Goal: Information Seeking & Learning: Check status

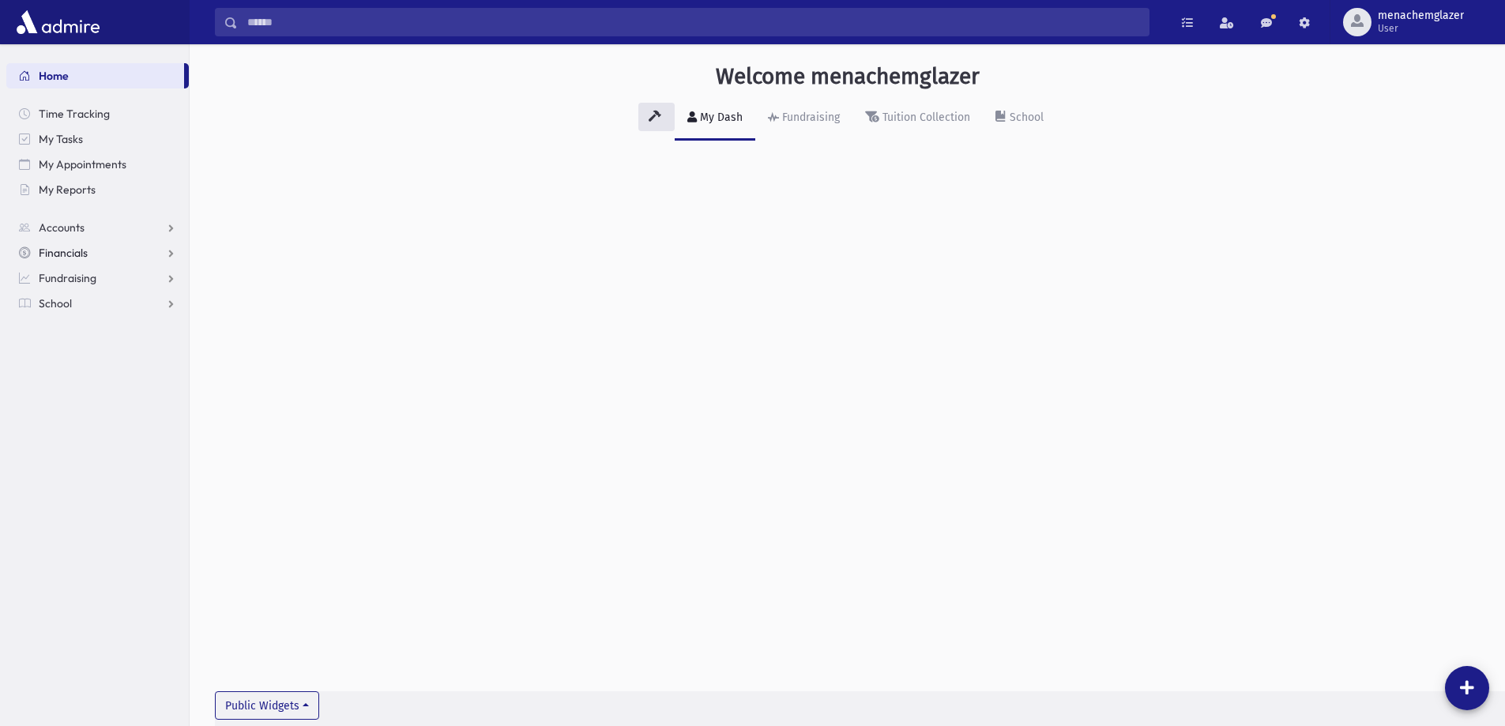
click at [95, 252] on link "Financials" at bounding box center [97, 252] width 183 height 25
click at [98, 350] on link "Fundraising" at bounding box center [97, 353] width 183 height 25
click at [105, 333] on span "Opportunities" at bounding box center [81, 329] width 68 height 14
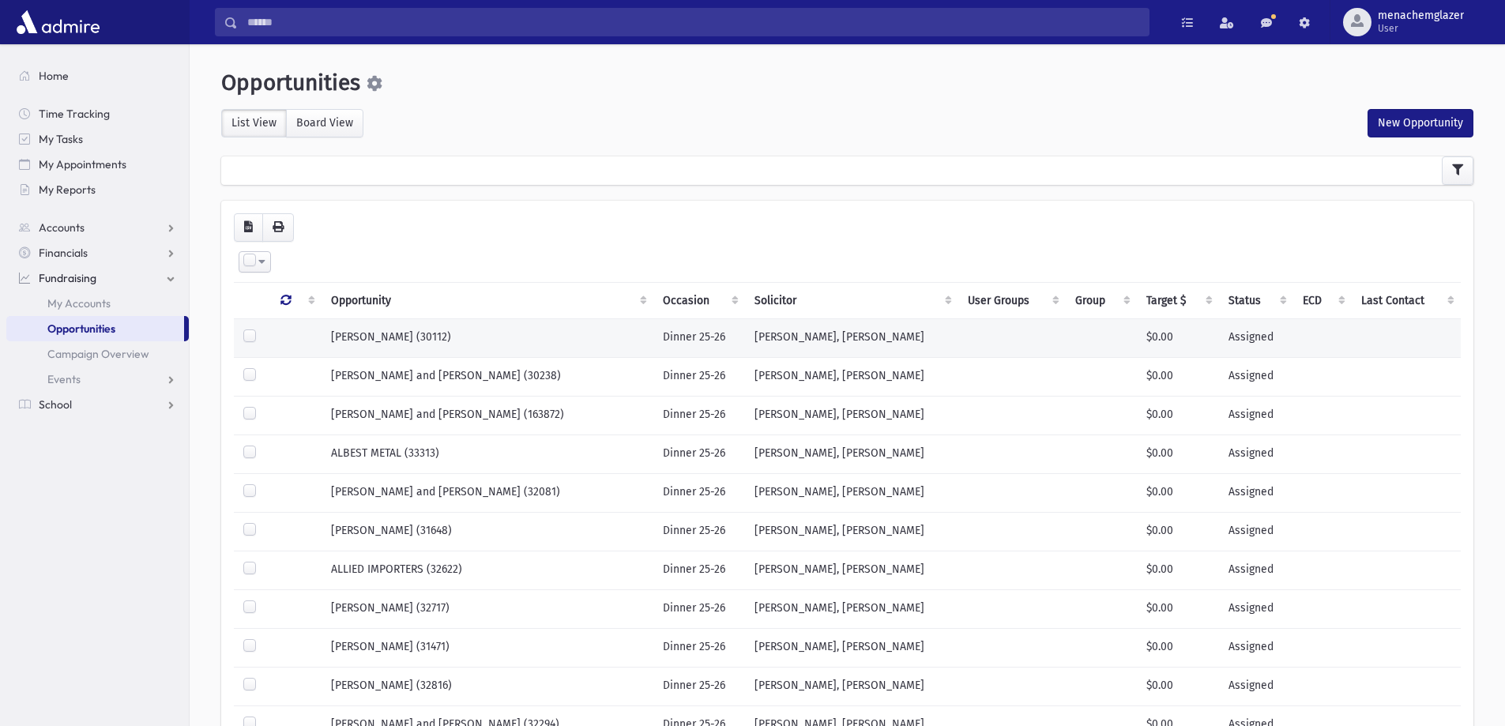
click at [1223, 334] on td "Assigned" at bounding box center [1256, 337] width 74 height 39
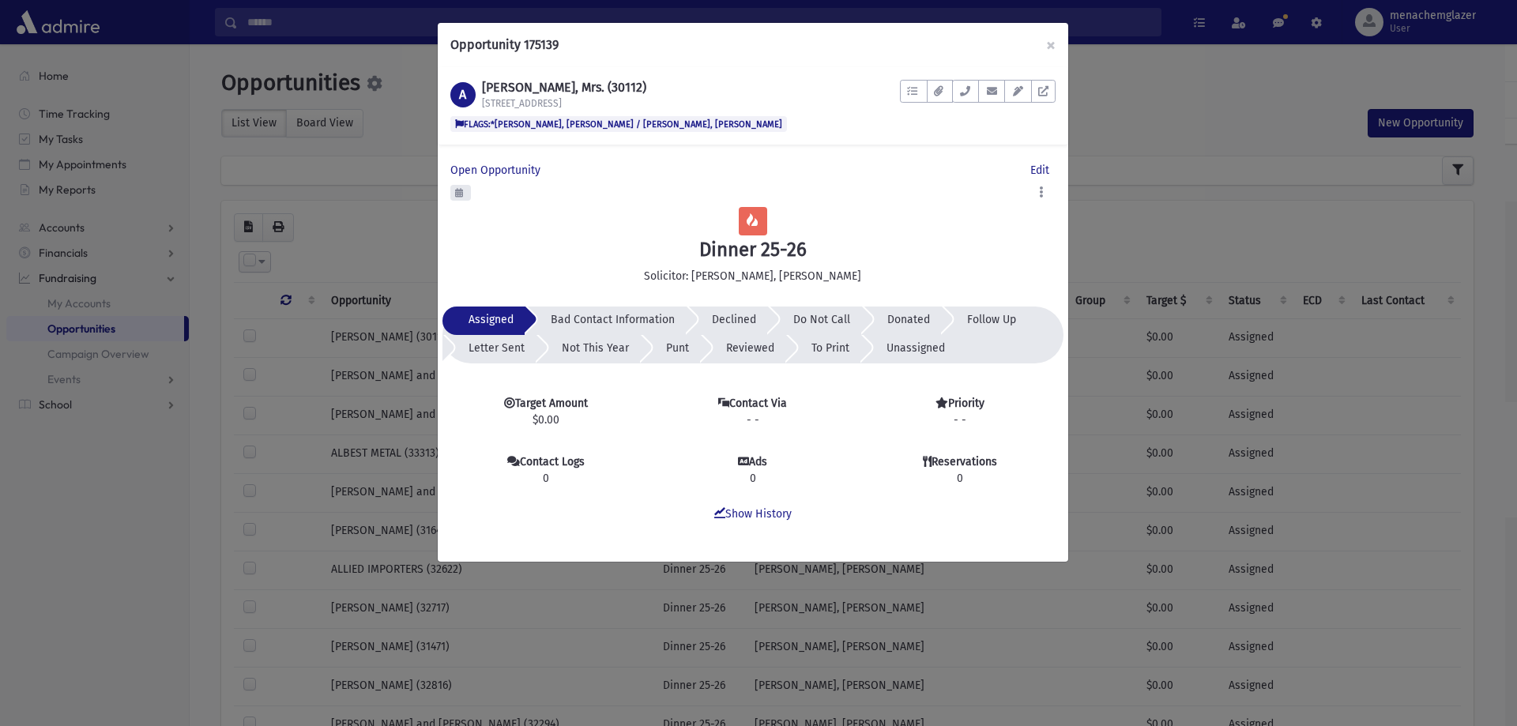
click at [542, 418] on span "$0.00" at bounding box center [545, 420] width 191 height 17
click at [559, 420] on span "$0.00" at bounding box center [545, 420] width 191 height 17
drag, startPoint x: 559, startPoint y: 420, endPoint x: 529, endPoint y: 424, distance: 30.3
click at [529, 424] on span "$0.00" at bounding box center [545, 420] width 191 height 17
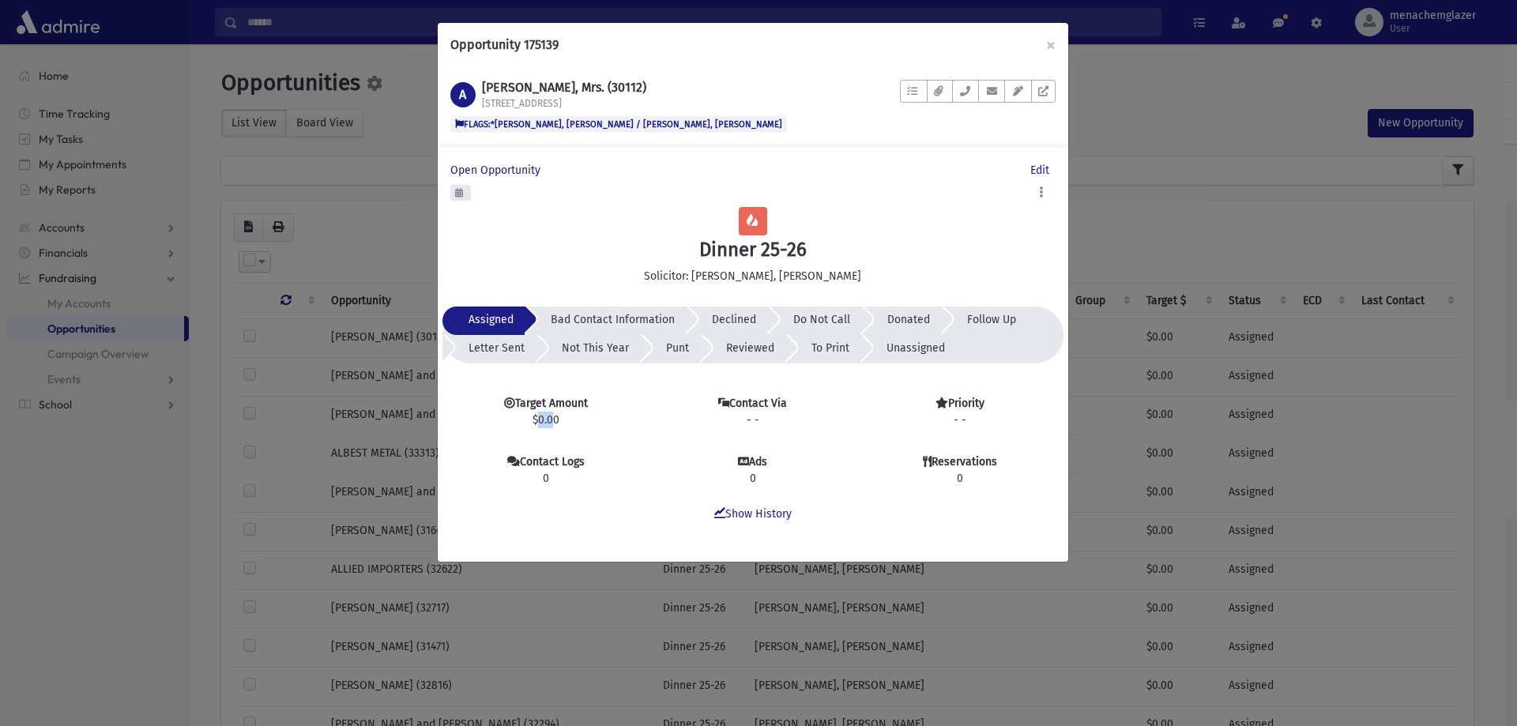
drag, startPoint x: 530, startPoint y: 416, endPoint x: 547, endPoint y: 416, distance: 16.6
click at [547, 416] on span "$0.00" at bounding box center [545, 420] width 191 height 17
click at [548, 416] on span "$0.00" at bounding box center [545, 420] width 191 height 17
click at [967, 407] on strong "Priority" at bounding box center [966, 403] width 36 height 13
click at [968, 416] on span "- -" at bounding box center [960, 420] width 191 height 17
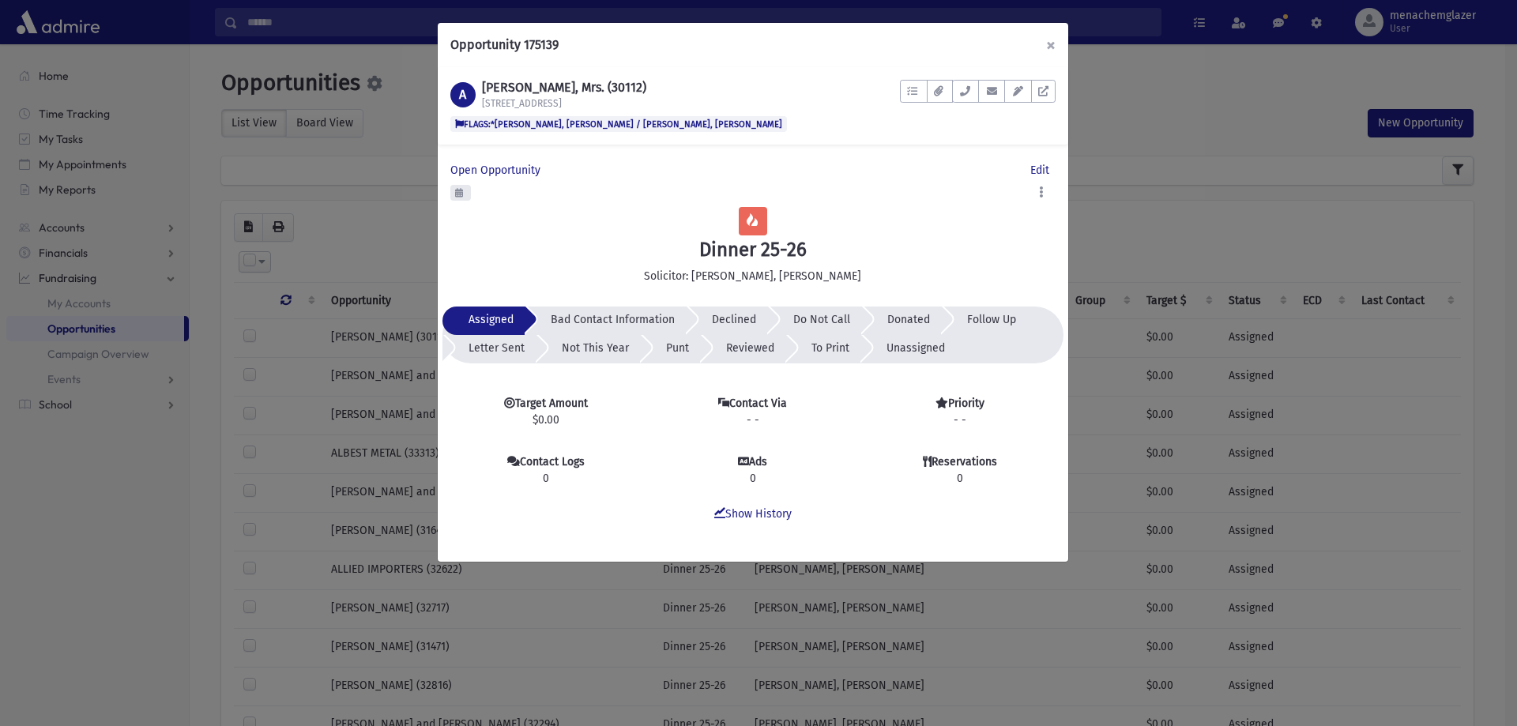
click at [1054, 40] on button "×" at bounding box center [1051, 45] width 35 height 44
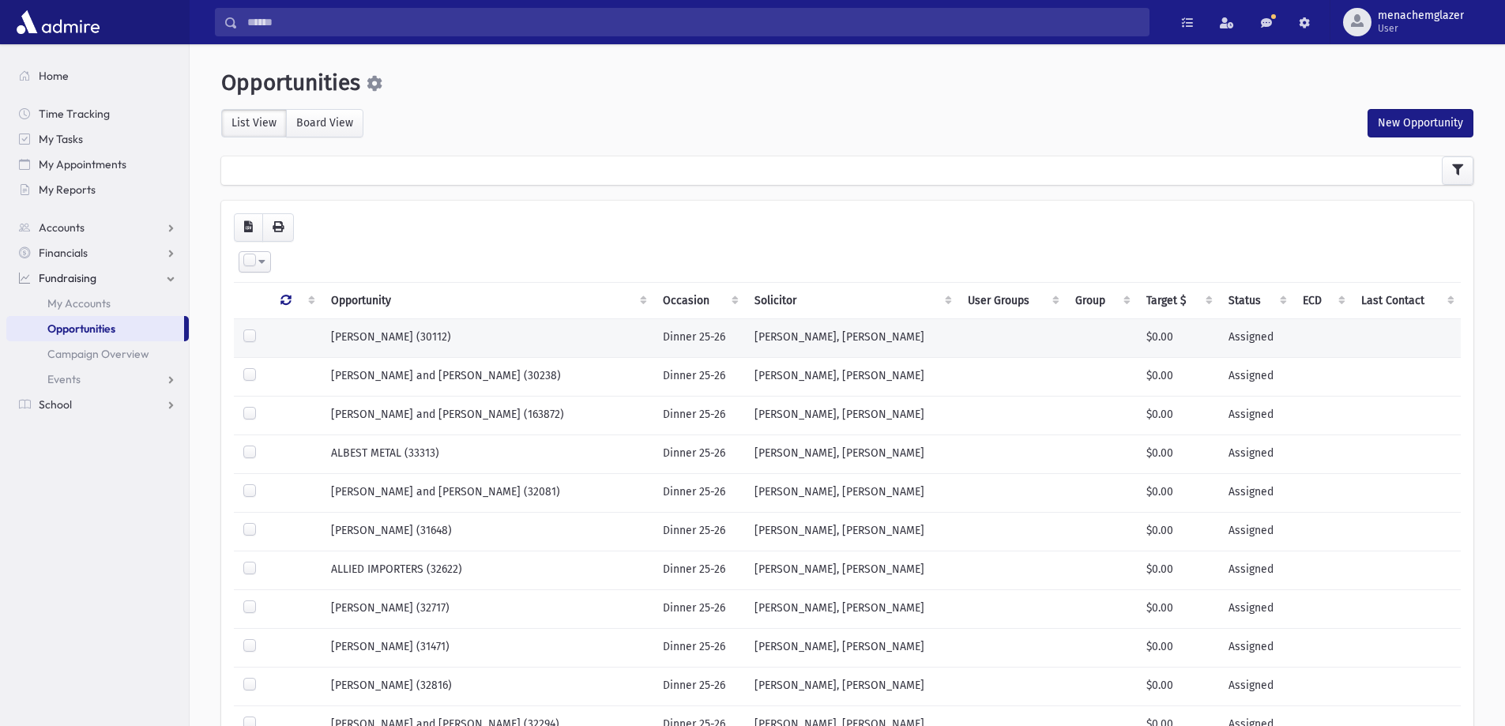
click at [1066, 333] on td at bounding box center [1101, 337] width 71 height 39
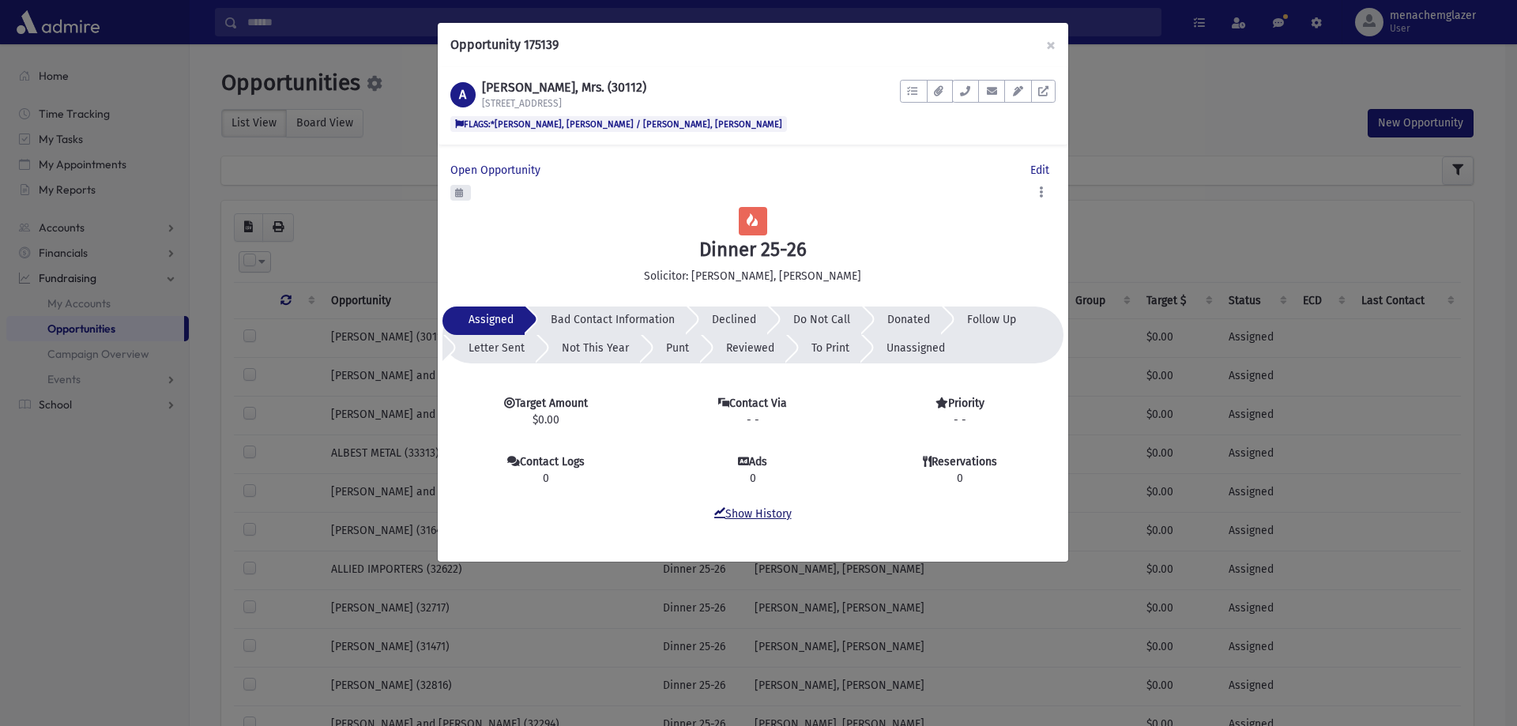
click at [766, 512] on link "Show History" at bounding box center [752, 513] width 77 height 13
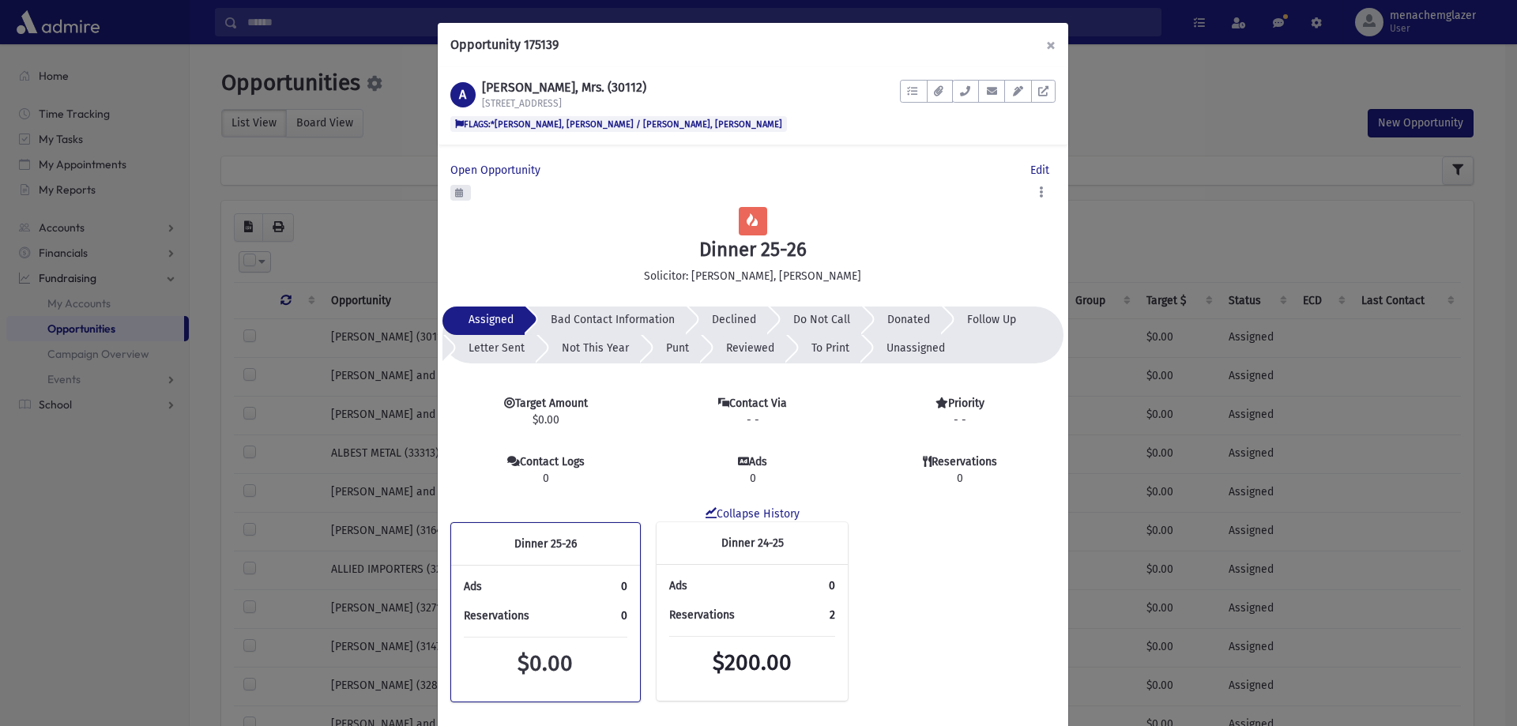
click at [1049, 40] on button "×" at bounding box center [1051, 45] width 35 height 44
